Goal: Task Accomplishment & Management: Use online tool/utility

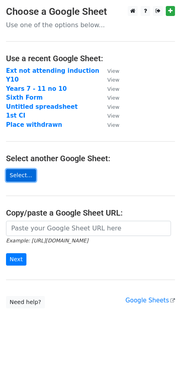
click at [17, 173] on link "Select..." at bounding box center [21, 175] width 30 height 12
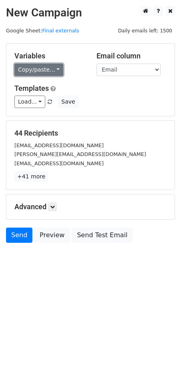
click at [50, 67] on link "Copy/paste..." at bounding box center [38, 70] width 49 height 12
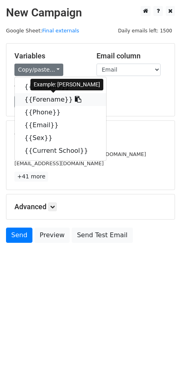
click at [41, 99] on link "{{Forename}}" at bounding box center [60, 99] width 91 height 13
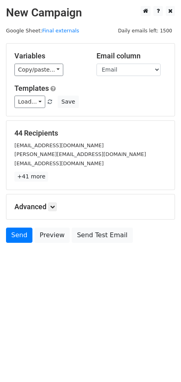
click at [94, 319] on html "New Campaign Daily emails left: 1500 Google Sheet: Final externals Variables Co…" at bounding box center [90, 191] width 181 height 382
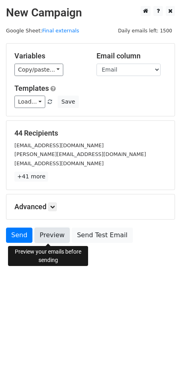
click at [48, 235] on link "Preview" at bounding box center [51, 235] width 35 height 15
